Goal: Task Accomplishment & Management: Complete application form

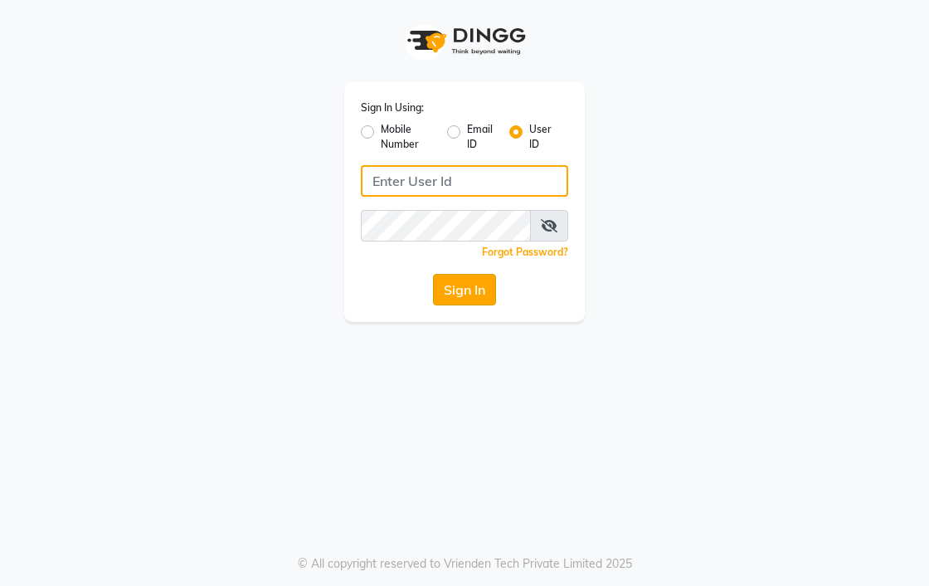
type input "cuts"
click at [456, 299] on button "Sign In" at bounding box center [464, 290] width 63 height 32
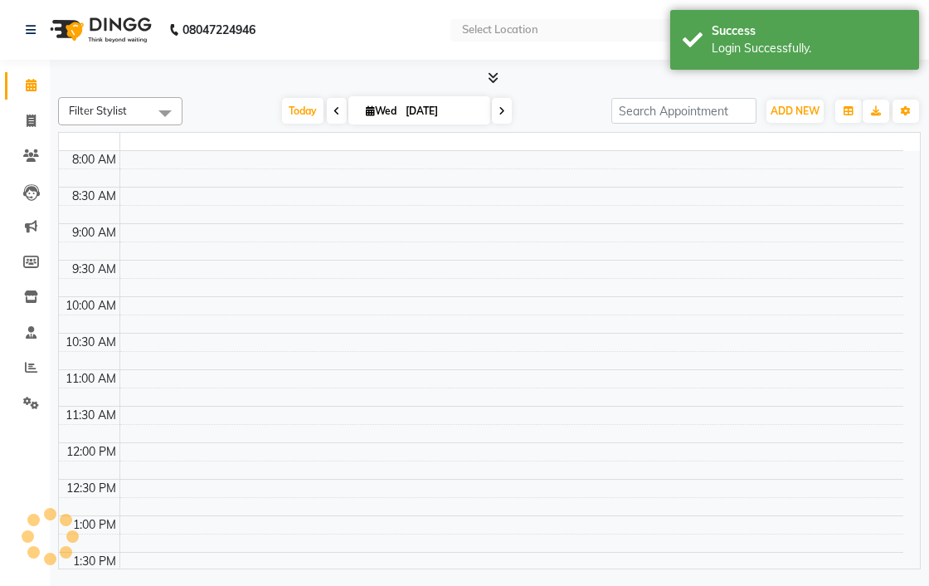
select select "en"
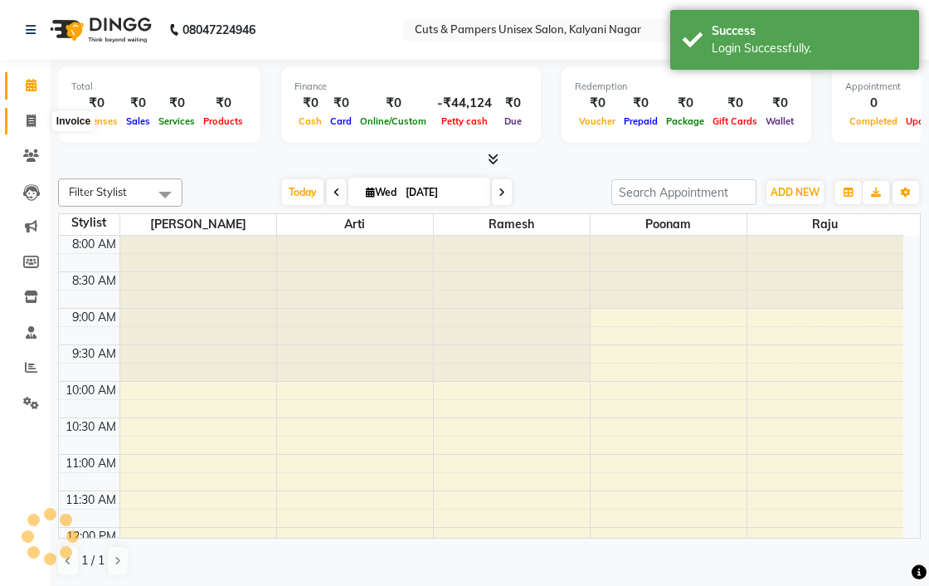
click at [27, 123] on icon at bounding box center [31, 120] width 9 height 12
select select "service"
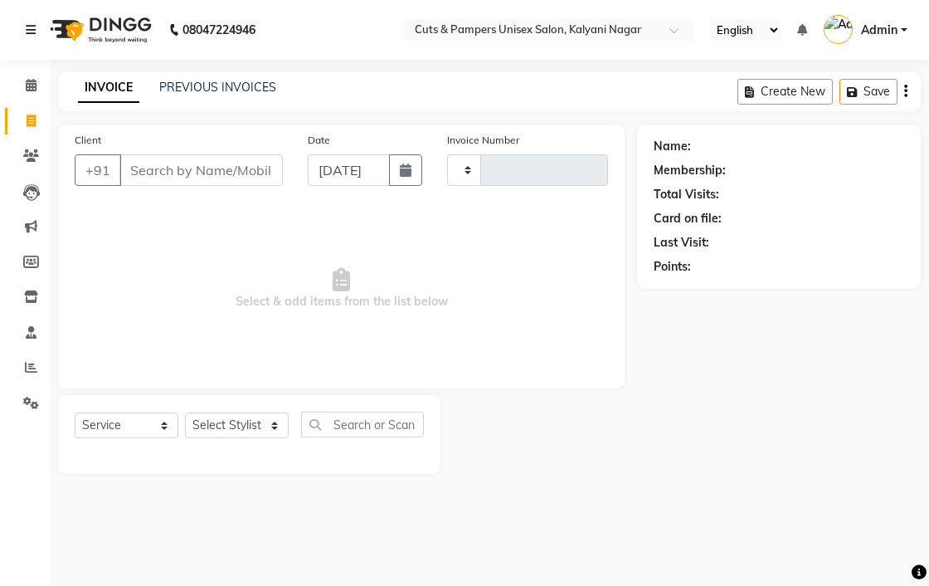
type input "0650"
select select "64"
select select "2388"
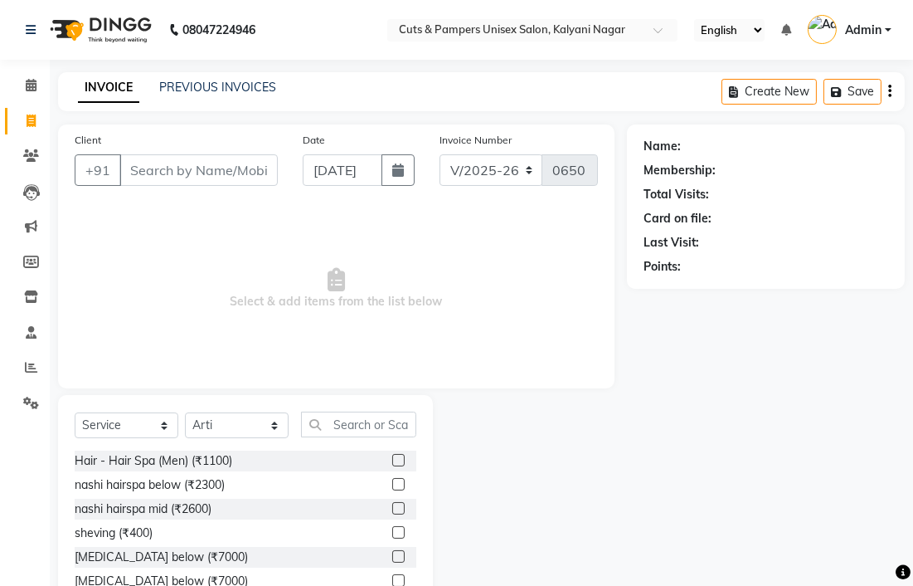
click at [191, 173] on input "Client" at bounding box center [198, 170] width 158 height 32
type input "7774022967"
click at [211, 167] on span "Add Client" at bounding box center [235, 170] width 66 height 17
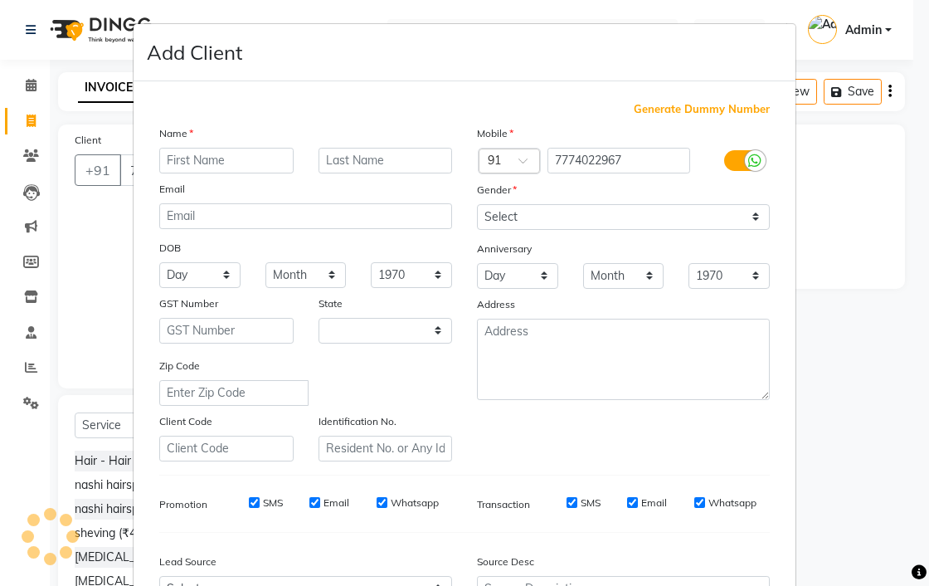
select select "22"
drag, startPoint x: 174, startPoint y: 160, endPoint x: 187, endPoint y: 161, distance: 12.5
click at [187, 161] on div at bounding box center [226, 161] width 159 height 26
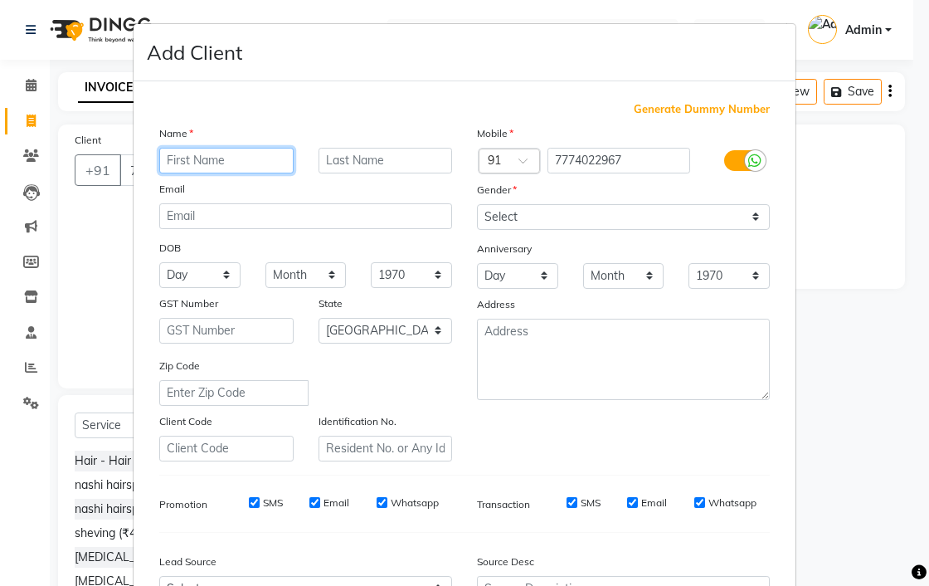
click at [187, 161] on input "text" at bounding box center [226, 161] width 134 height 26
type input "[PERSON_NAME]"
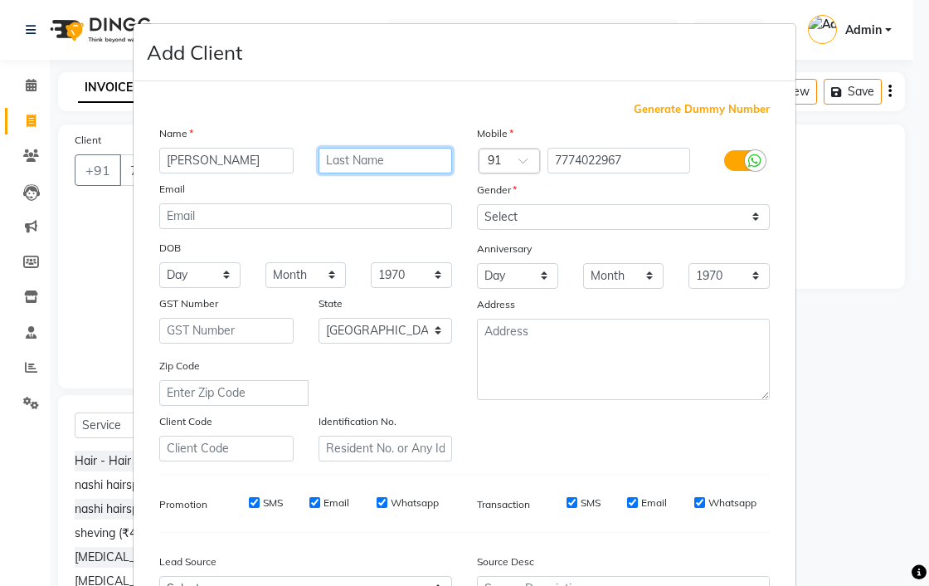
click at [421, 155] on input "text" at bounding box center [385, 161] width 134 height 26
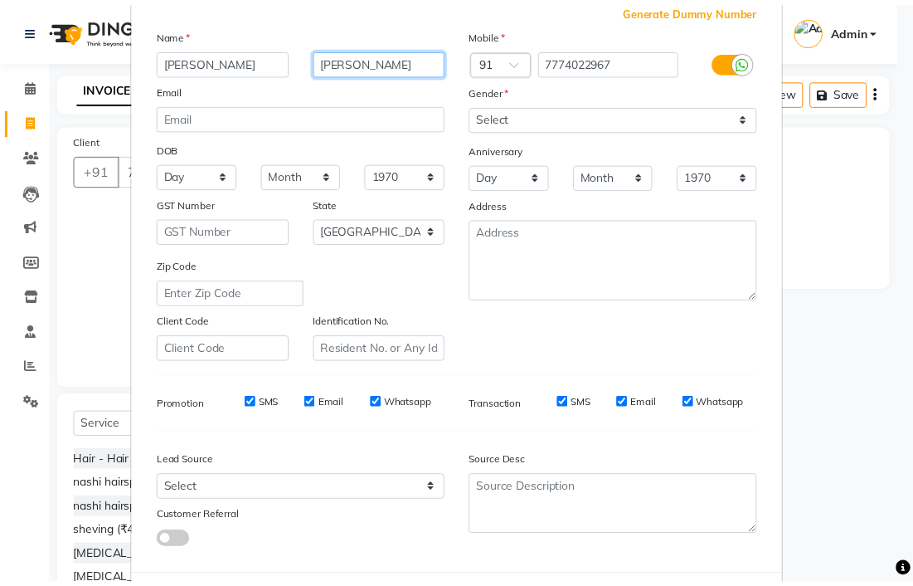
scroll to position [180, 0]
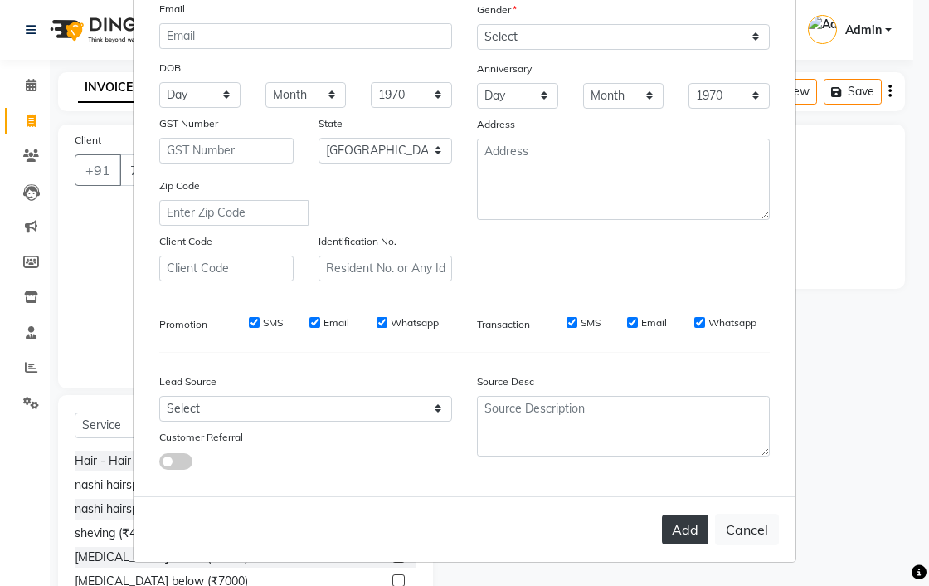
type input "[PERSON_NAME]"
click at [665, 521] on button "Add" at bounding box center [685, 529] width 46 height 30
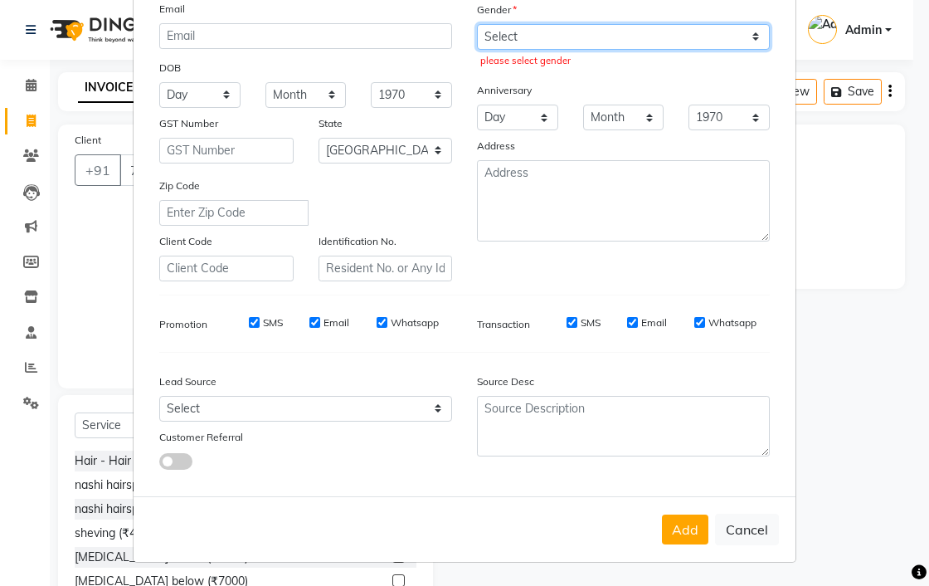
click at [636, 31] on select "Select [DEMOGRAPHIC_DATA] [DEMOGRAPHIC_DATA] Other Prefer Not To Say" at bounding box center [623, 37] width 293 height 26
select select "[DEMOGRAPHIC_DATA]"
click at [477, 24] on select "Select [DEMOGRAPHIC_DATA] [DEMOGRAPHIC_DATA] Other Prefer Not To Say" at bounding box center [623, 37] width 293 height 26
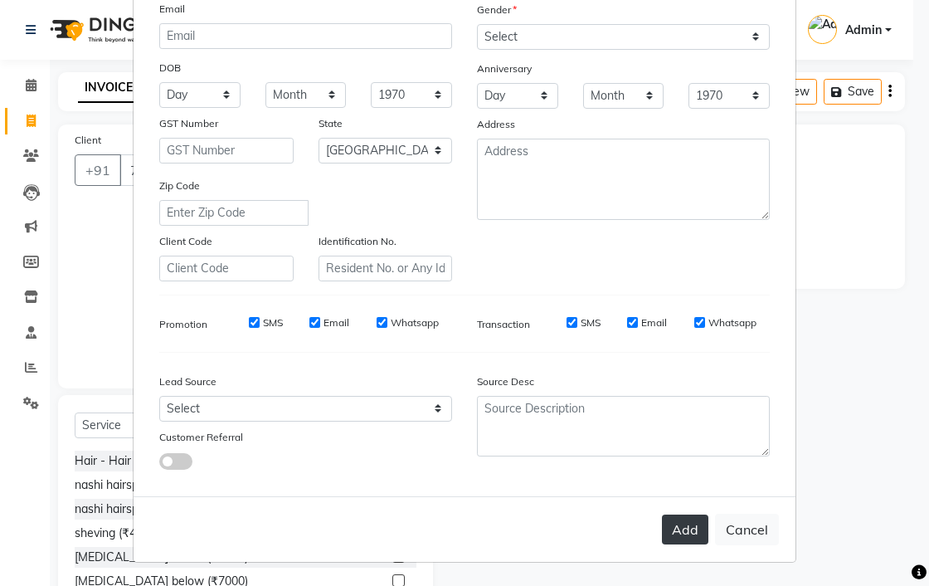
click at [677, 523] on button "Add" at bounding box center [685, 529] width 46 height 30
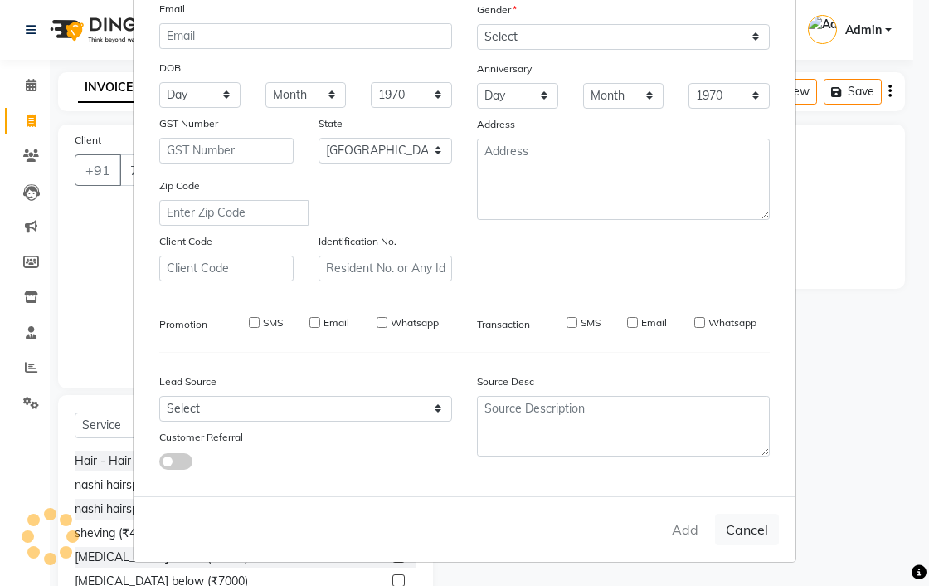
select select
select select "null"
select select
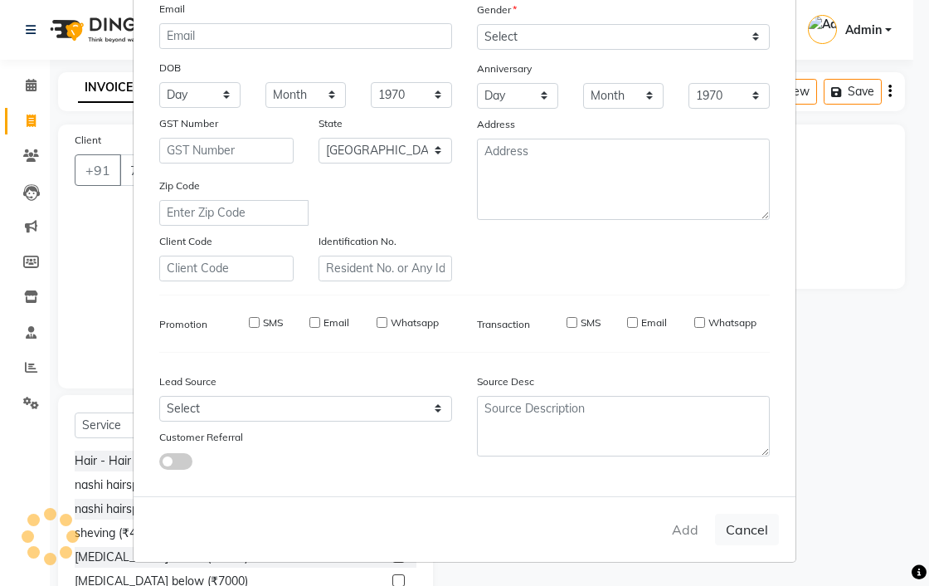
select select
checkbox input "false"
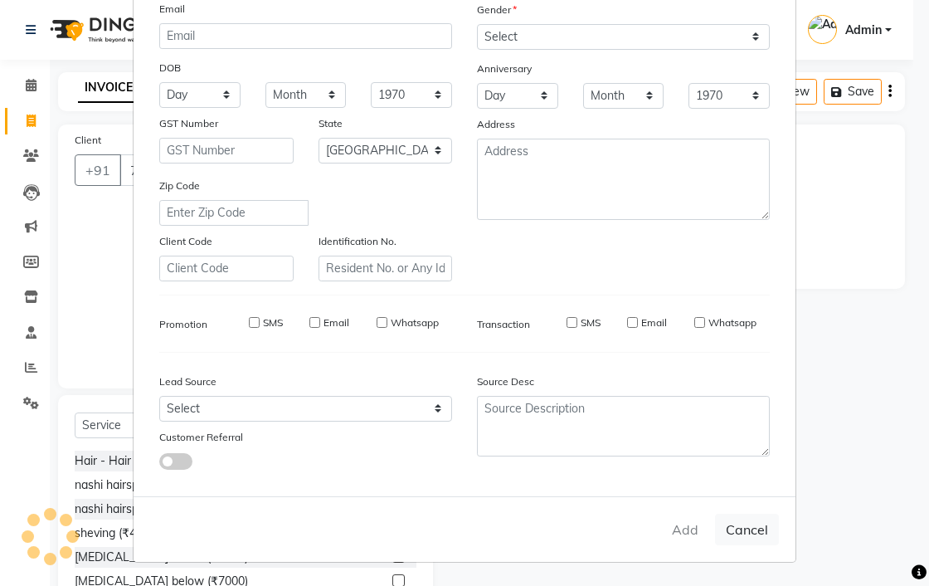
checkbox input "false"
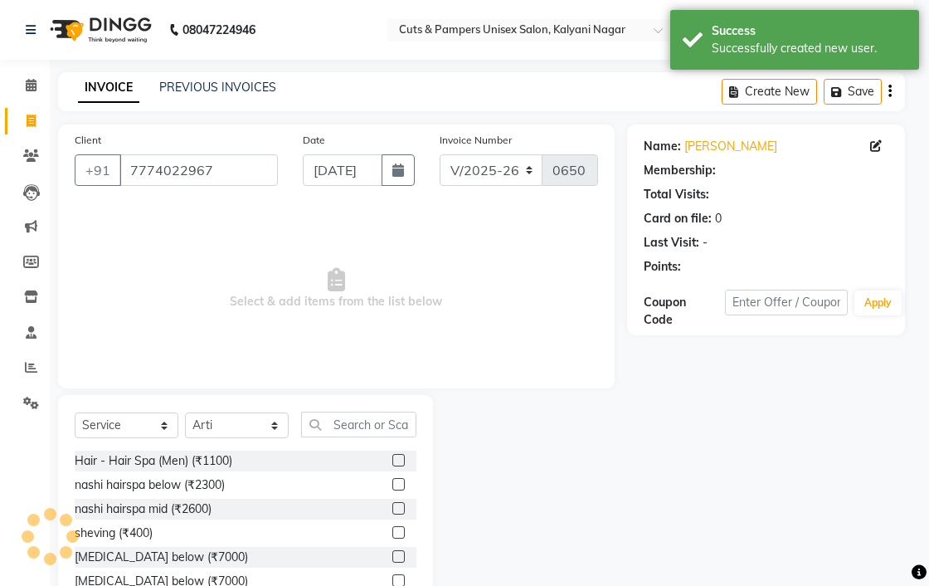
select select "1: Object"
